Goal: Task Accomplishment & Management: Use online tool/utility

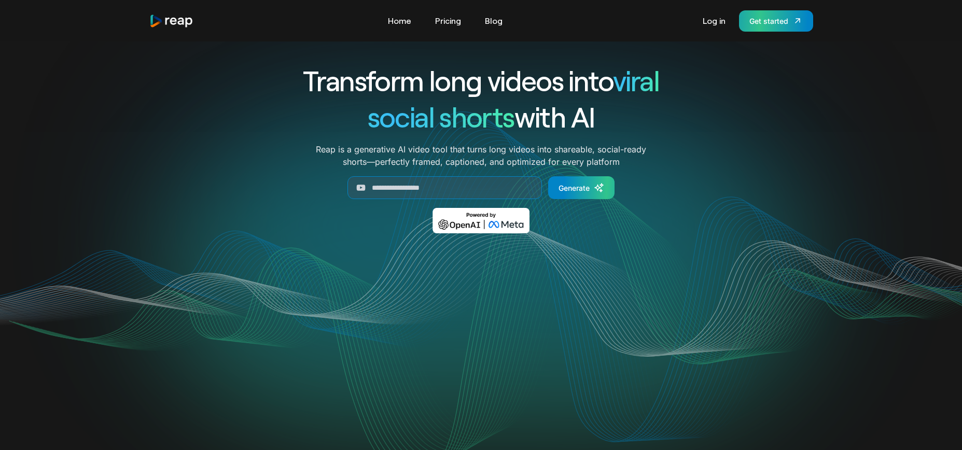
click at [749, 26] on link "Get started" at bounding box center [776, 20] width 74 height 21
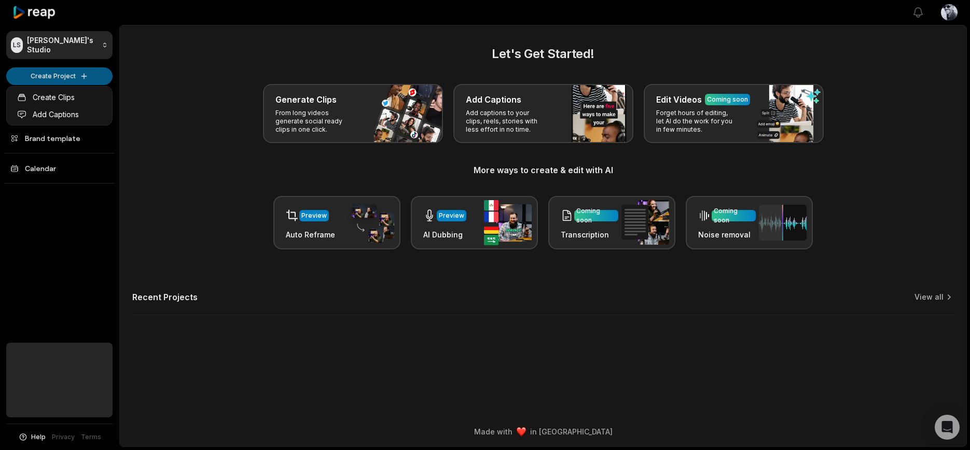
click at [89, 75] on html "LS Luca's Studio Create Project Home Projects Brand template Calendar Help Priv…" at bounding box center [485, 225] width 970 height 450
click at [54, 99] on link "Create Clips" at bounding box center [59, 97] width 101 height 17
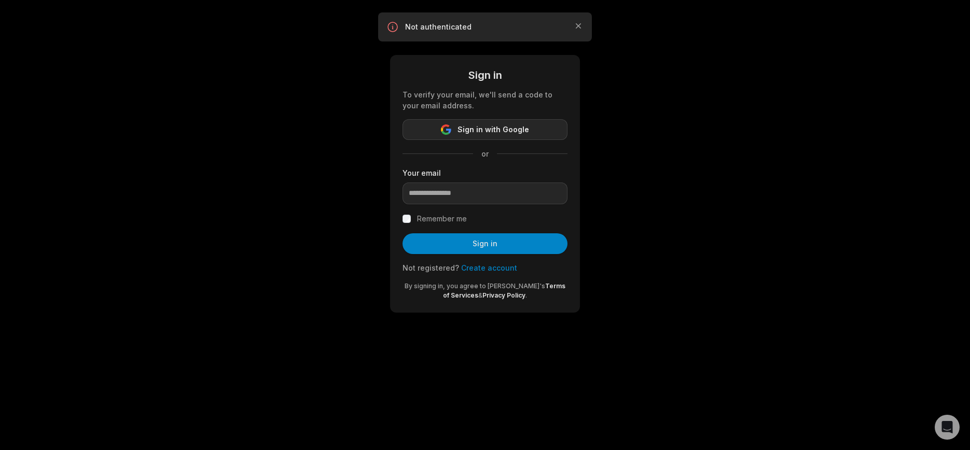
click at [497, 136] on button "Sign in with Google" at bounding box center [484, 129] width 165 height 21
